Goal: Find specific page/section: Find specific page/section

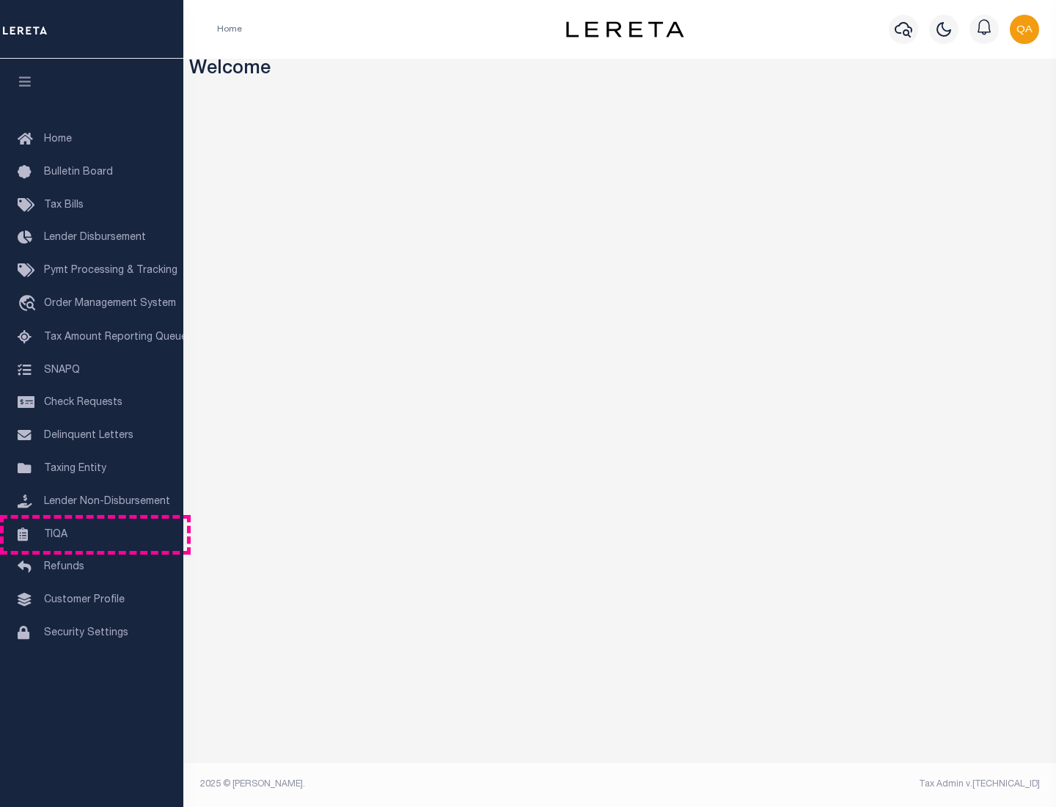
click at [92, 534] on link "TIQA" at bounding box center [91, 535] width 183 height 33
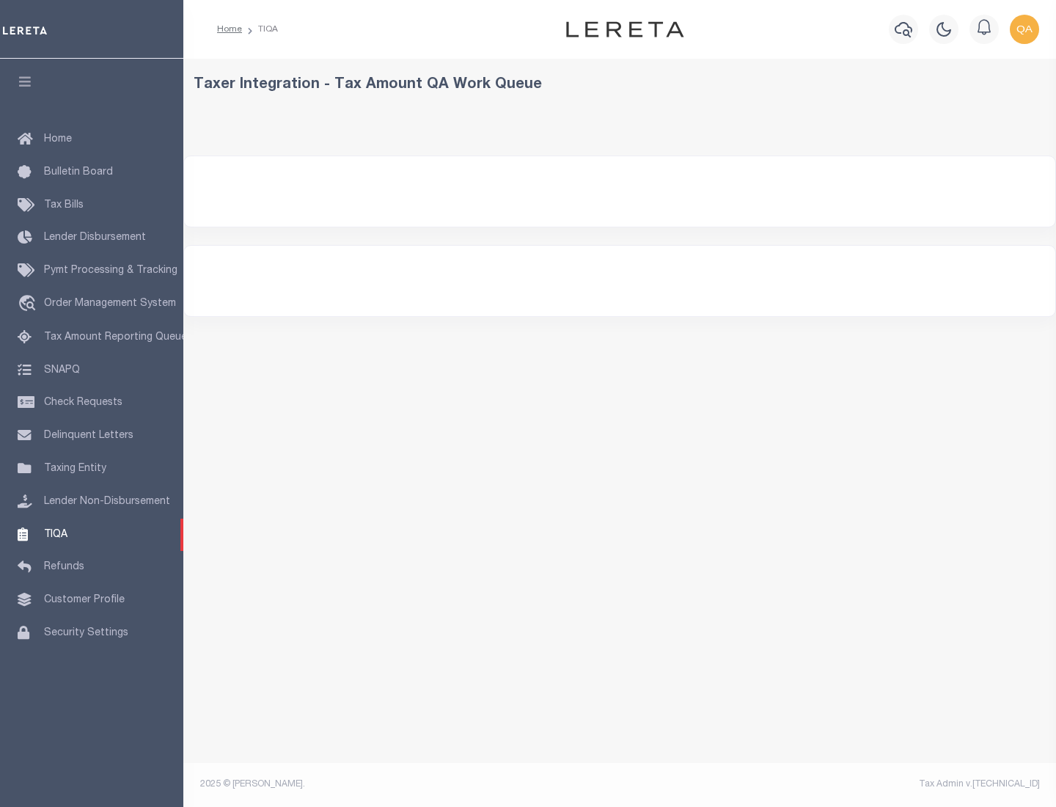
select select "200"
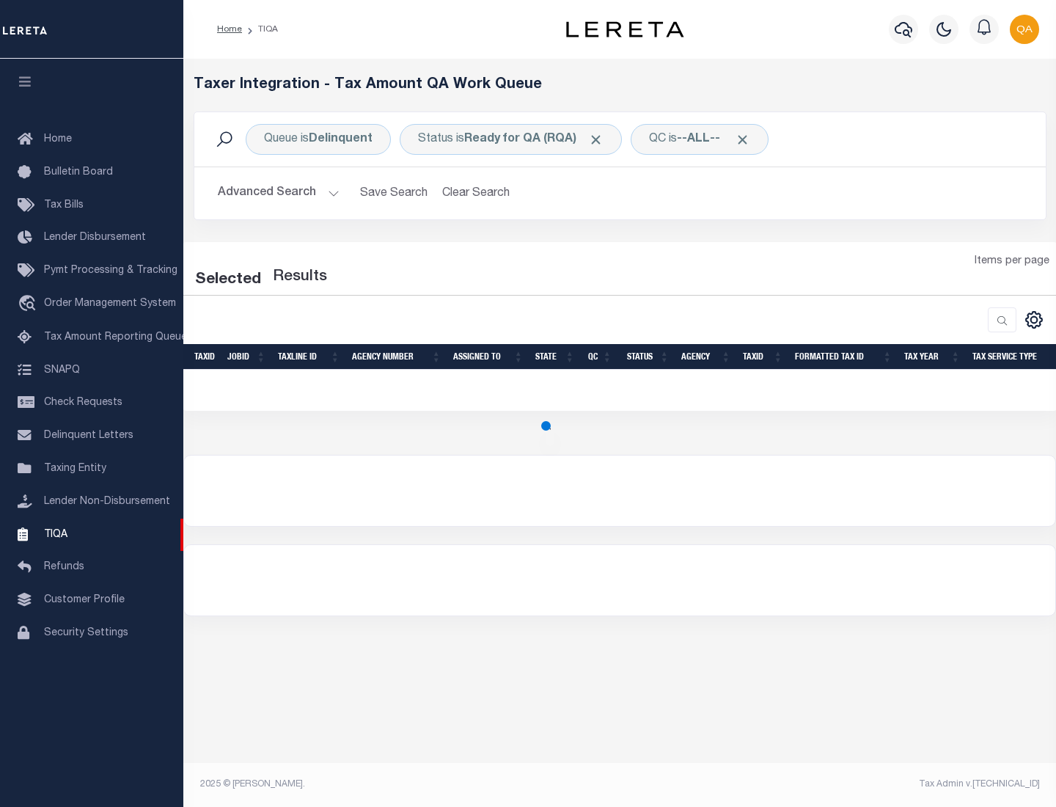
select select "200"
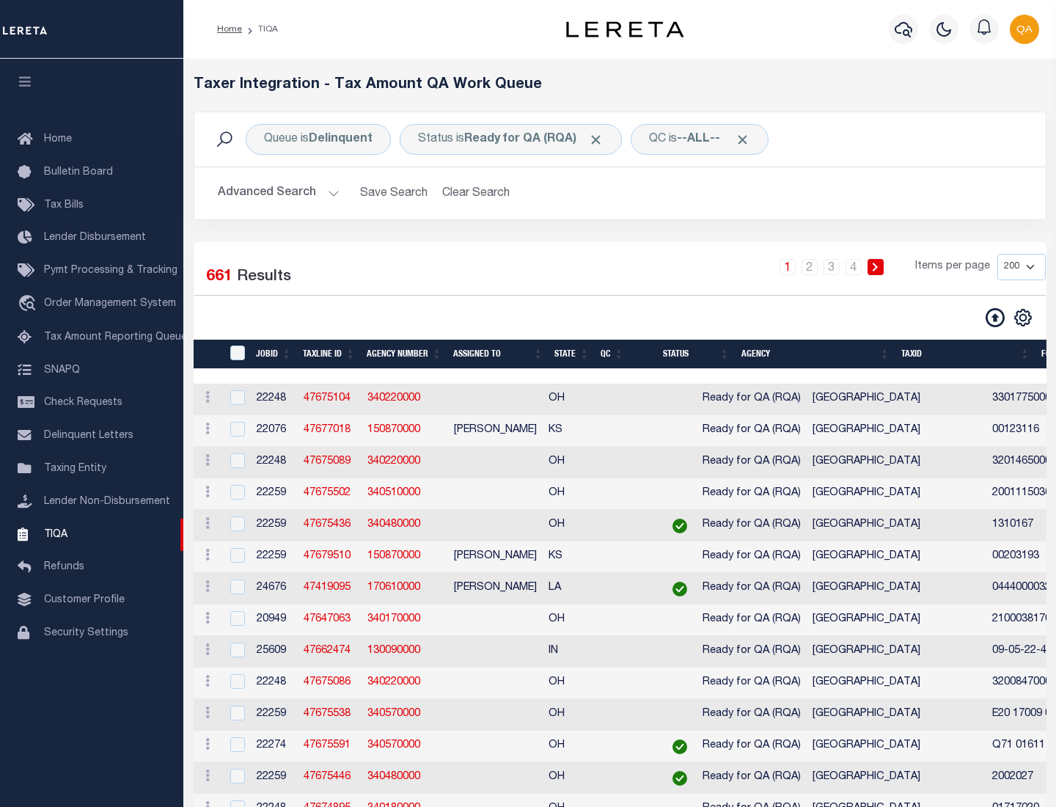
click at [601, 139] on span "Click to Remove" at bounding box center [595, 139] width 15 height 15
